Goal: Task Accomplishment & Management: Manage account settings

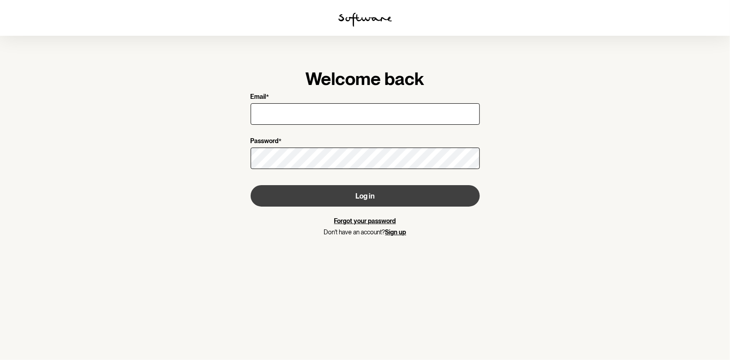
type input "[EMAIL_ADDRESS][DOMAIN_NAME]"
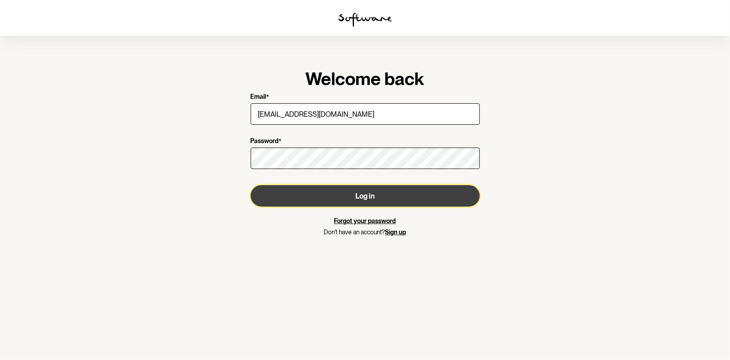
click at [364, 195] on button "Log in" at bounding box center [365, 195] width 229 height 21
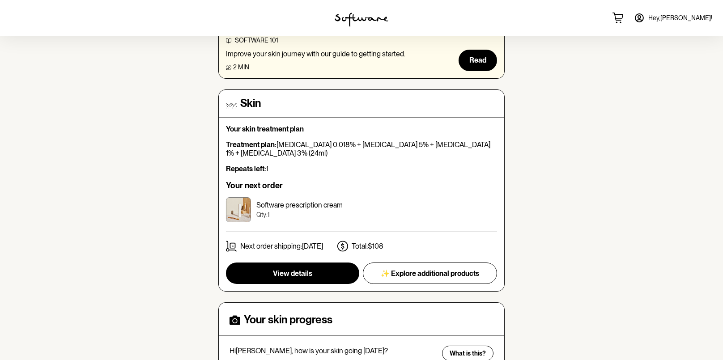
scroll to position [43, 0]
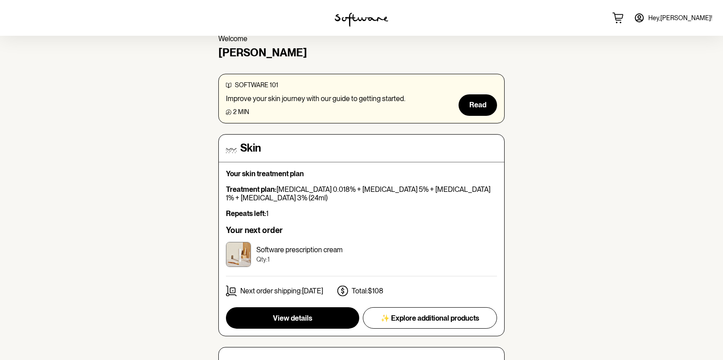
click at [692, 18] on span "Hey, [PERSON_NAME] !" at bounding box center [680, 18] width 64 height 8
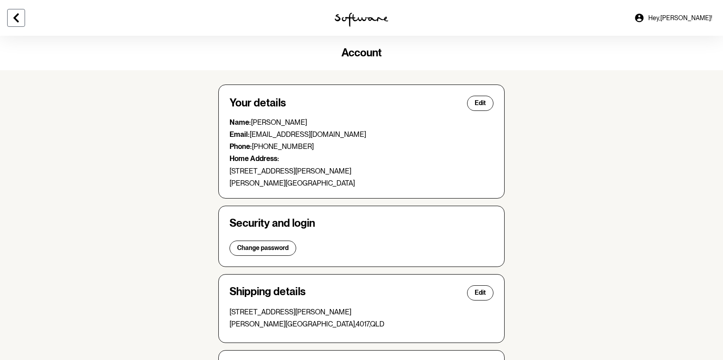
click at [16, 16] on icon at bounding box center [15, 17] width 5 height 9
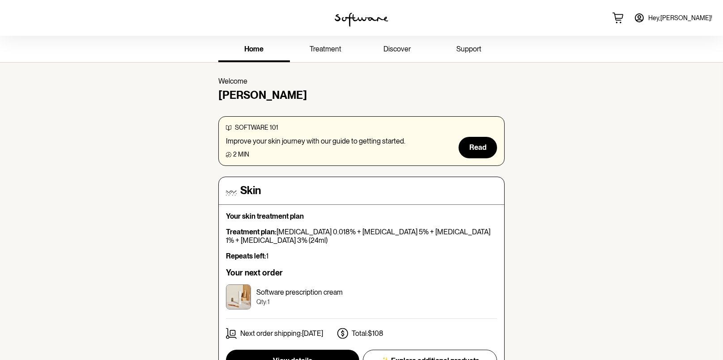
scroll to position [45, 0]
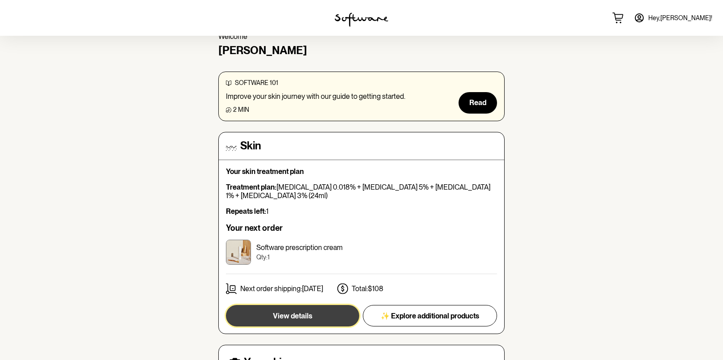
click at [286, 312] on span "View details" at bounding box center [292, 316] width 39 height 9
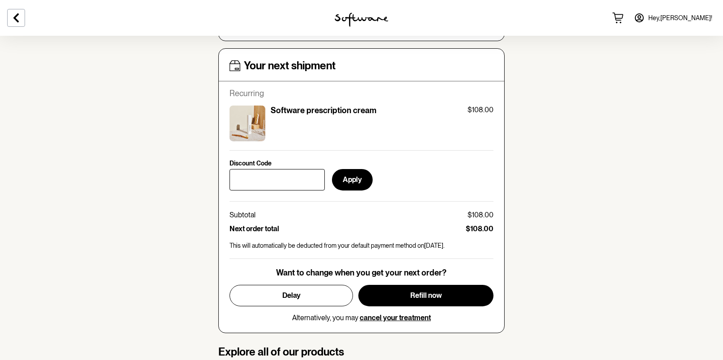
scroll to position [330, 0]
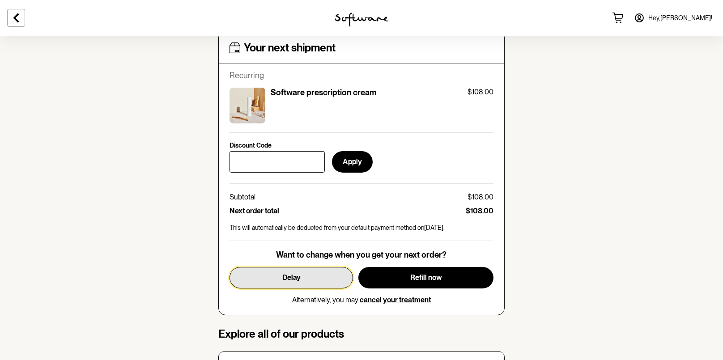
click at [292, 272] on button "Delay" at bounding box center [292, 277] width 124 height 21
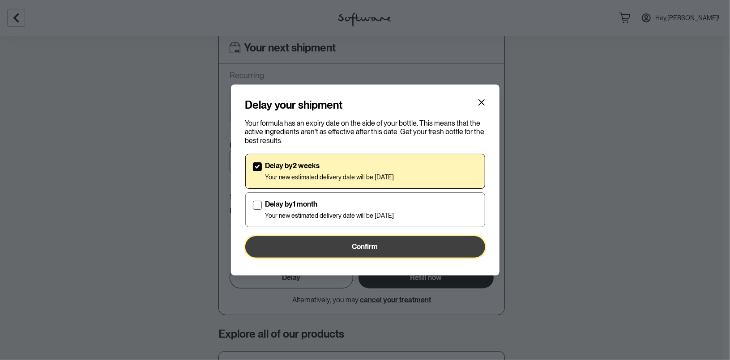
click at [377, 247] on span "Confirm" at bounding box center [365, 247] width 26 height 9
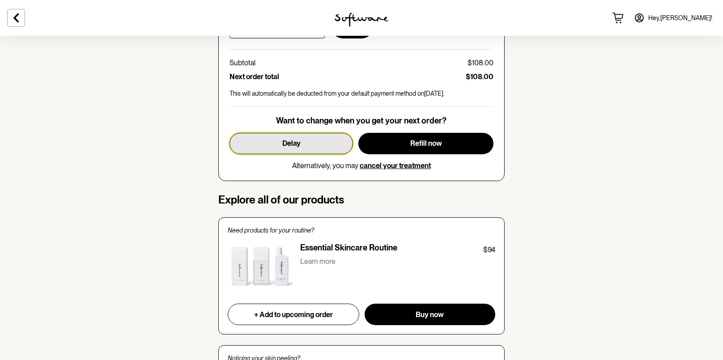
scroll to position [420, 0]
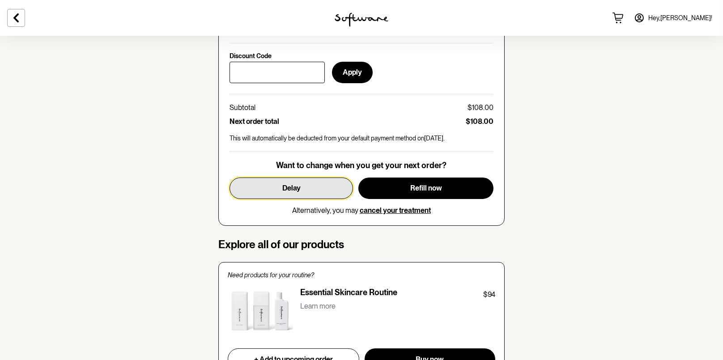
click at [294, 190] on span "Delay" at bounding box center [291, 188] width 18 height 9
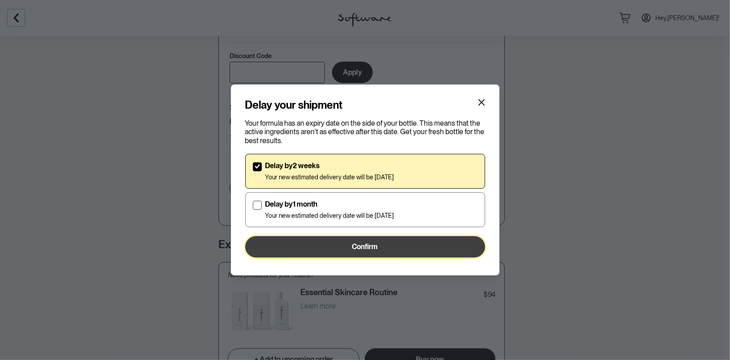
click at [367, 247] on span "Confirm" at bounding box center [365, 247] width 26 height 9
